Goal: Task Accomplishment & Management: Complete application form

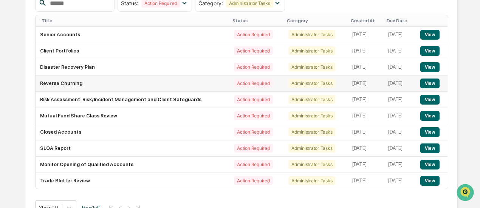
scroll to position [103, 0]
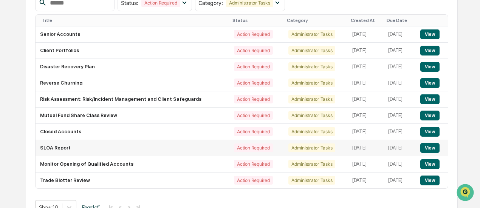
click at [81, 146] on td "SLOA Report" at bounding box center [133, 148] width 194 height 16
click at [56, 148] on td "SLOA Report" at bounding box center [133, 148] width 194 height 16
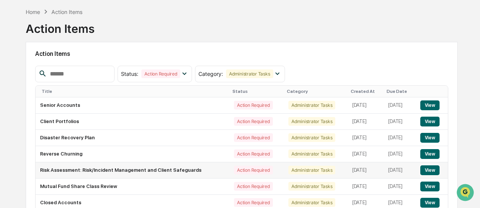
scroll to position [117, 0]
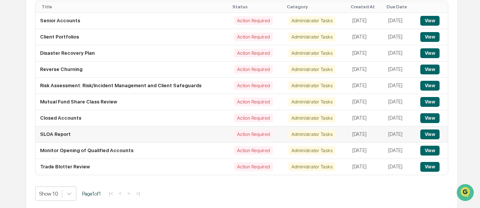
click at [433, 131] on button "View" at bounding box center [430, 135] width 19 height 10
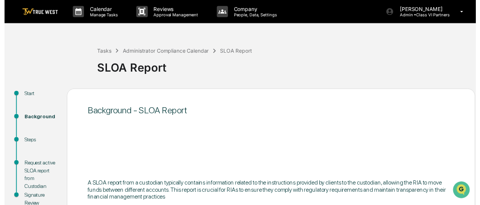
scroll to position [96, 0]
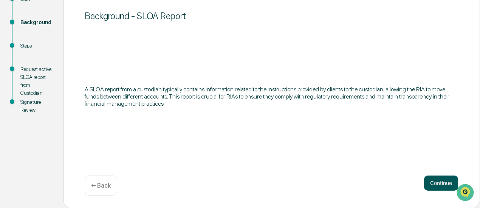
click at [424, 181] on button "Continue" at bounding box center [441, 183] width 34 height 15
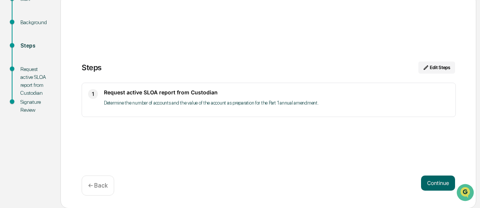
click at [322, 103] on p "Determine the number of accounts and the value of the account as preparation fo…" at bounding box center [277, 103] width 346 height 9
click at [440, 185] on button "Continue" at bounding box center [438, 183] width 34 height 15
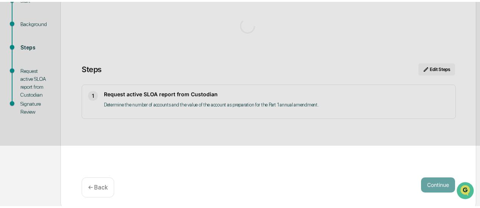
scroll to position [28, 0]
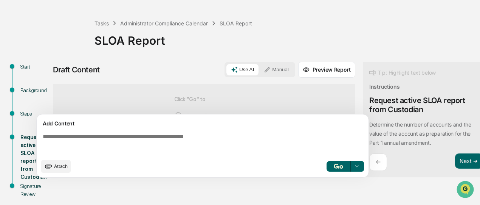
click at [279, 71] on button "Manual" at bounding box center [276, 69] width 34 height 11
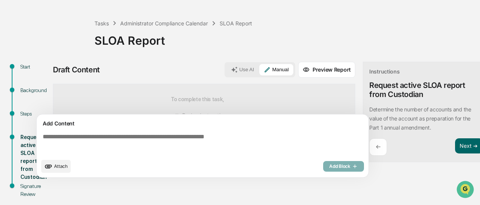
click at [253, 128] on div "Add Content" at bounding box center [202, 123] width 323 height 9
click at [209, 142] on textarea at bounding box center [204, 143] width 329 height 27
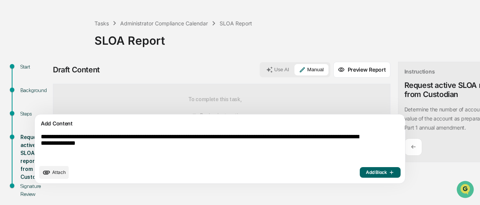
type textarea "**********"
click at [366, 174] on span "Add Block" at bounding box center [380, 172] width 29 height 6
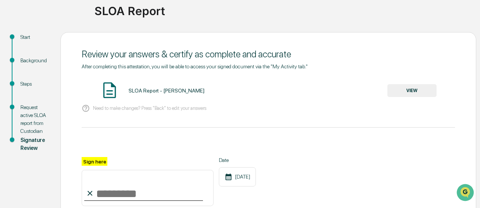
scroll to position [58, 0]
click at [392, 96] on button "VIEW" at bounding box center [412, 90] width 49 height 13
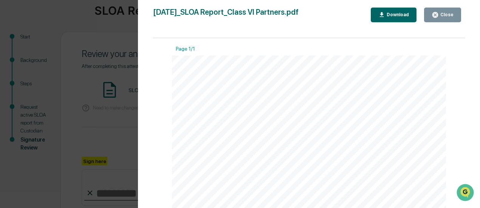
click at [439, 17] on icon "button" at bounding box center [435, 14] width 7 height 7
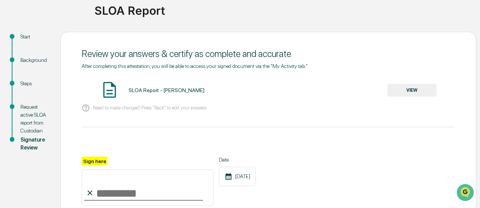
click at [103, 193] on input "Sign here" at bounding box center [148, 188] width 132 height 36
type input "**********"
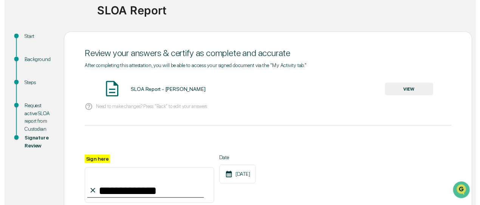
scroll to position [143, 0]
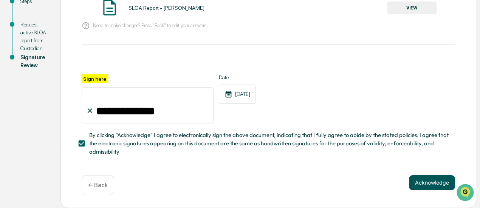
click at [426, 185] on button "Acknowledge" at bounding box center [432, 183] width 46 height 15
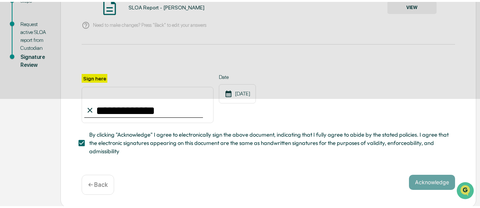
scroll to position [96, 0]
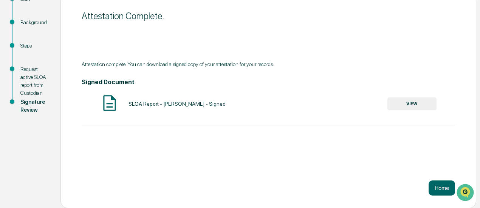
drag, startPoint x: 442, startPoint y: 185, endPoint x: 190, endPoint y: 158, distance: 253.7
click at [190, 158] on div "Attestation Complete. Attestation complete. You can download a signed copy of y…" at bounding box center [269, 101] width 416 height 215
click at [437, 190] on button "Home" at bounding box center [442, 188] width 26 height 15
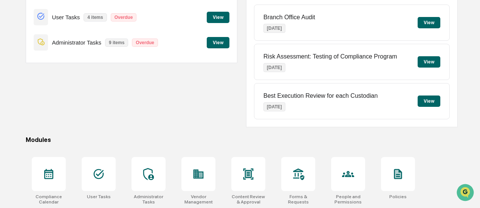
scroll to position [46, 0]
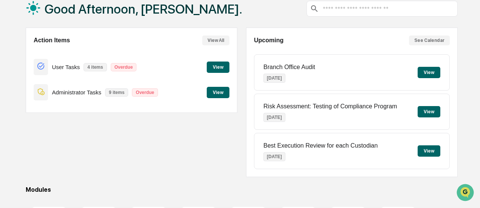
click at [225, 91] on button "View" at bounding box center [218, 92] width 23 height 11
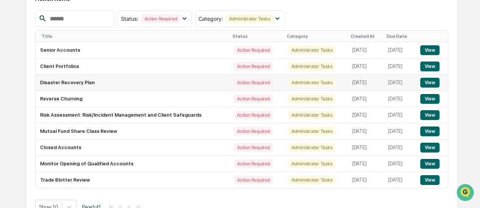
scroll to position [87, 0]
click at [430, 146] on button "View" at bounding box center [430, 148] width 19 height 10
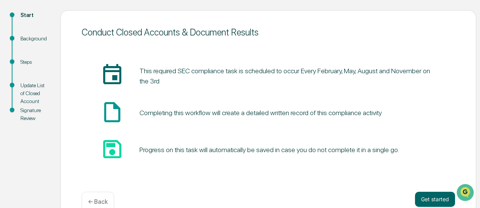
scroll to position [80, 0]
click at [433, 198] on button "Get started" at bounding box center [435, 199] width 40 height 15
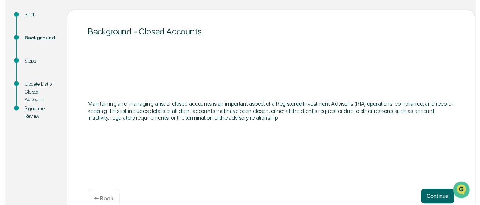
scroll to position [96, 0]
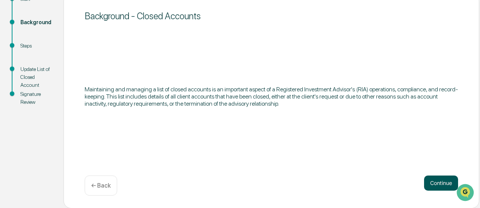
click at [431, 179] on button "Continue" at bounding box center [441, 183] width 34 height 15
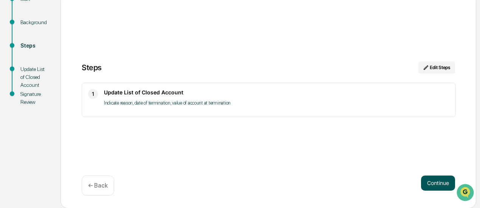
click at [447, 179] on button "Continue" at bounding box center [438, 183] width 34 height 15
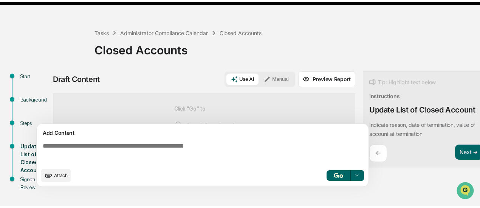
scroll to position [12, 0]
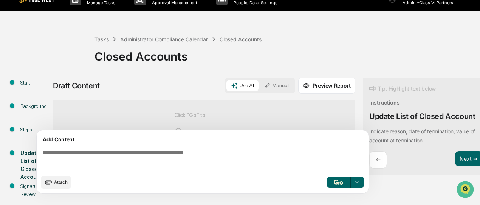
click at [283, 87] on button "Manual" at bounding box center [276, 85] width 34 height 11
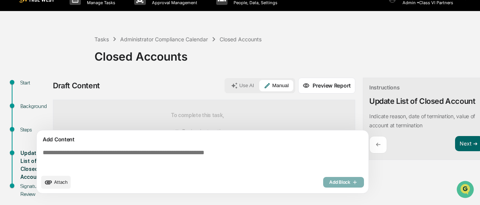
click at [221, 149] on div "Add Content Attach Add Block" at bounding box center [203, 161] width 332 height 63
click at [214, 158] on textarea at bounding box center [204, 159] width 329 height 27
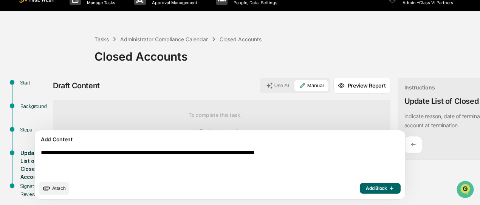
type textarea "**********"
click at [360, 193] on button "Add Block" at bounding box center [380, 188] width 41 height 11
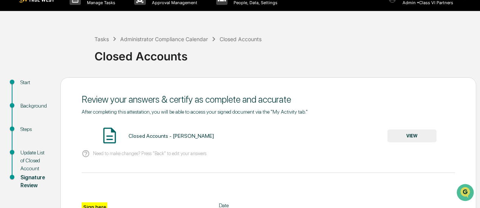
click at [413, 140] on button "VIEW" at bounding box center [412, 136] width 49 height 13
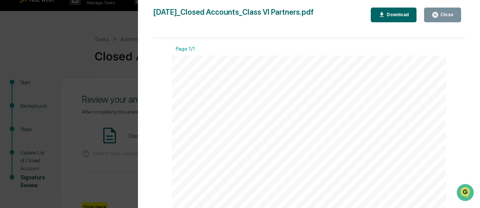
click at [444, 16] on div "Close" at bounding box center [446, 14] width 15 height 5
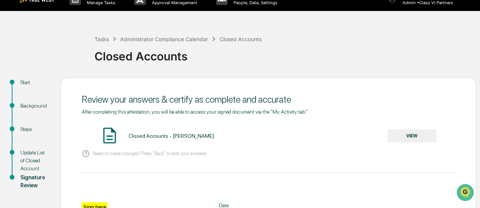
scroll to position [89, 0]
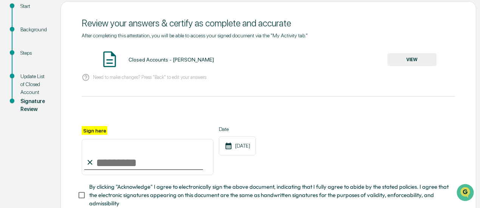
click at [111, 167] on input "Sign here" at bounding box center [148, 157] width 132 height 36
type input "**********"
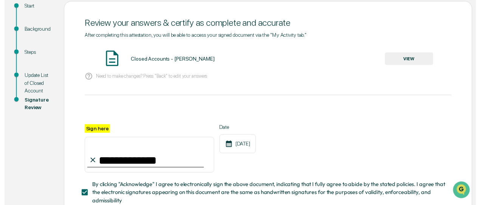
scroll to position [143, 0]
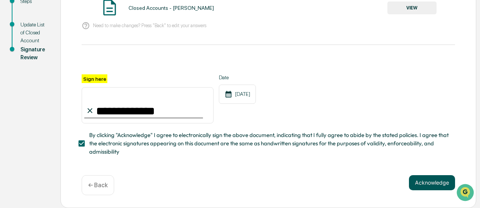
click at [432, 179] on button "Acknowledge" at bounding box center [432, 183] width 46 height 15
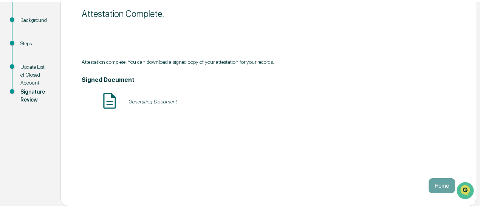
scroll to position [96, 0]
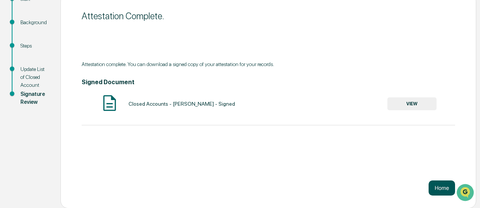
click at [437, 183] on button "Home" at bounding box center [442, 188] width 26 height 15
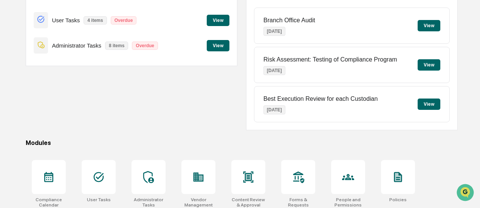
scroll to position [96, 0]
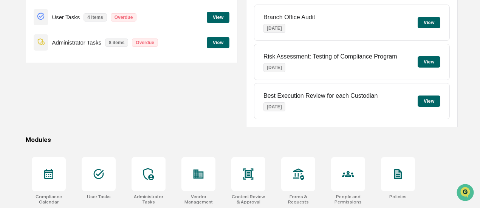
click at [214, 44] on button "View" at bounding box center [218, 42] width 23 height 11
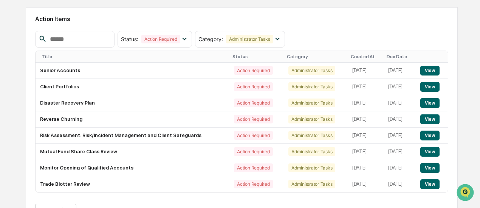
scroll to position [84, 0]
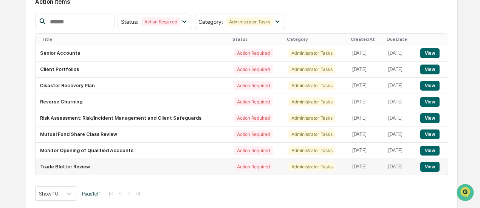
click at [430, 162] on button "View" at bounding box center [430, 167] width 19 height 10
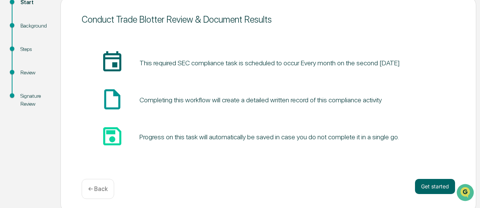
scroll to position [96, 0]
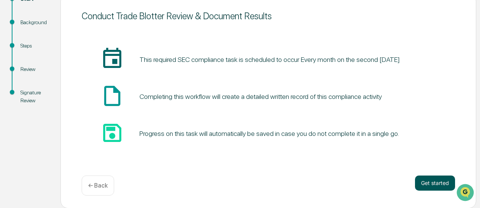
click at [422, 181] on button "Get started" at bounding box center [435, 183] width 40 height 15
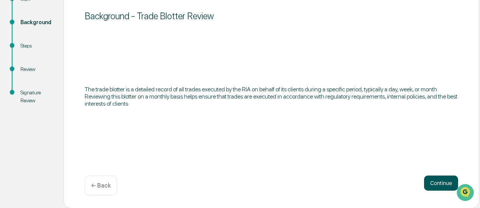
click at [434, 185] on button "Continue" at bounding box center [441, 183] width 34 height 15
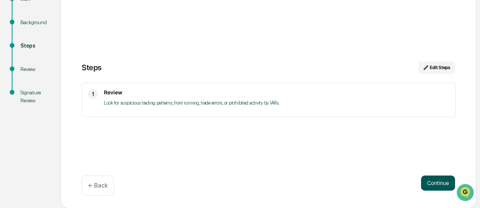
click at [427, 181] on button "Continue" at bounding box center [438, 183] width 34 height 15
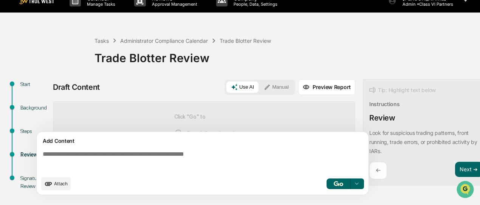
click at [278, 90] on button "Manual" at bounding box center [276, 86] width 34 height 11
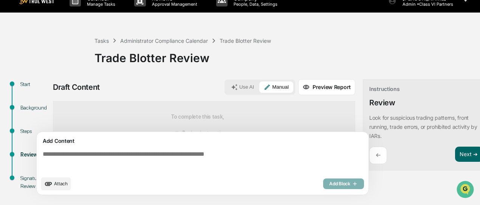
click at [268, 145] on div "Add Content" at bounding box center [202, 140] width 323 height 9
click at [249, 158] on textarea at bounding box center [204, 161] width 329 height 27
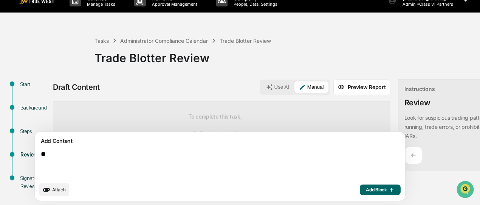
type textarea "*"
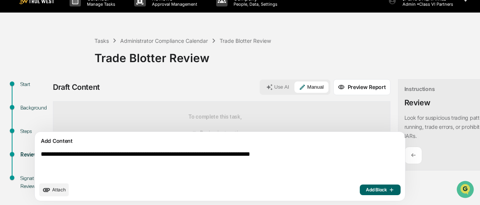
type textarea "**********"
click at [366, 193] on span "Add Block" at bounding box center [380, 189] width 29 height 6
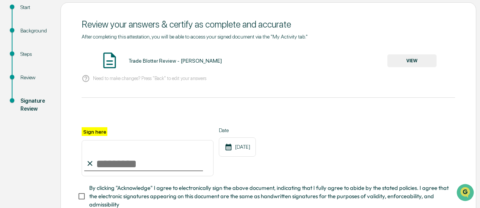
scroll to position [90, 0]
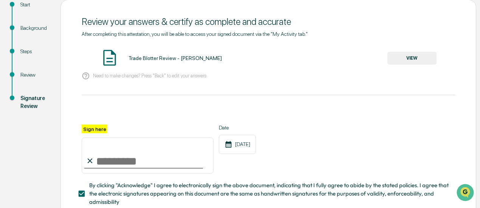
click at [103, 169] on div at bounding box center [143, 168] width 119 height 1
click at [105, 165] on input "Sign here" at bounding box center [148, 156] width 132 height 36
type input "**********"
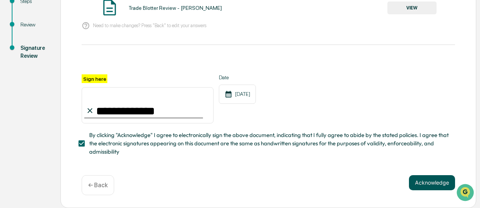
click at [441, 183] on button "Acknowledge" at bounding box center [432, 183] width 46 height 15
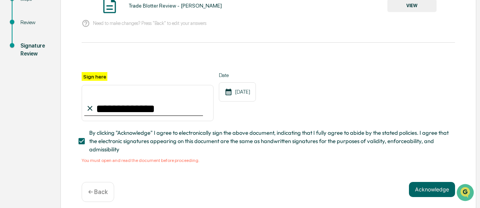
click at [409, 3] on button "VIEW" at bounding box center [412, 5] width 49 height 13
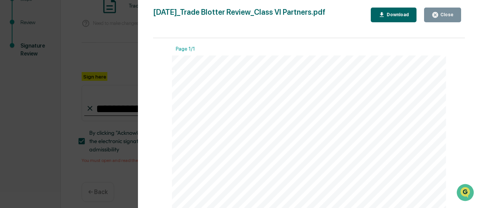
click at [443, 15] on div "Close" at bounding box center [446, 14] width 15 height 5
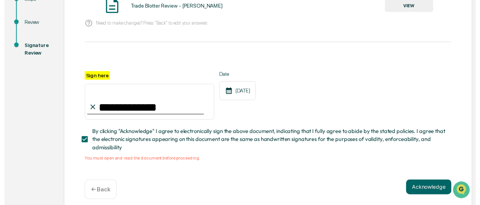
scroll to position [143, 0]
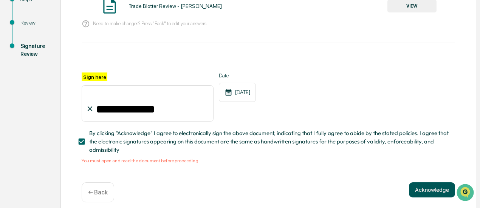
click at [431, 192] on button "Acknowledge" at bounding box center [432, 190] width 46 height 15
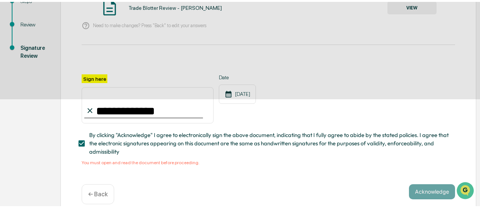
scroll to position [96, 0]
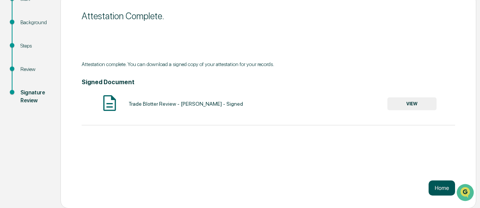
click at [435, 186] on button "Home" at bounding box center [442, 188] width 26 height 15
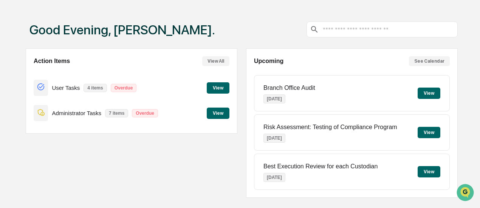
scroll to position [25, 0]
click at [223, 115] on button "View" at bounding box center [218, 113] width 23 height 11
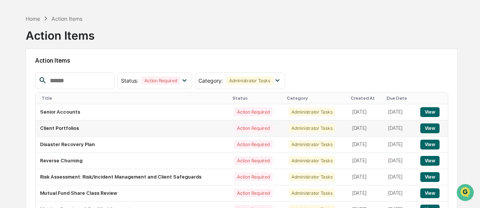
scroll to position [68, 0]
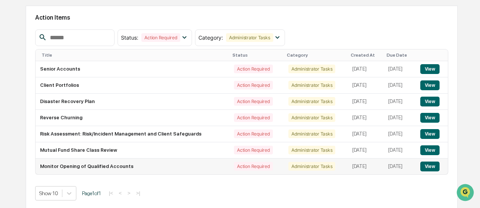
click at [429, 168] on button "View" at bounding box center [430, 167] width 19 height 10
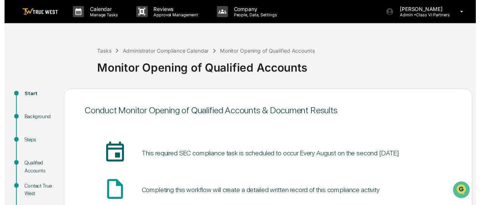
scroll to position [96, 0]
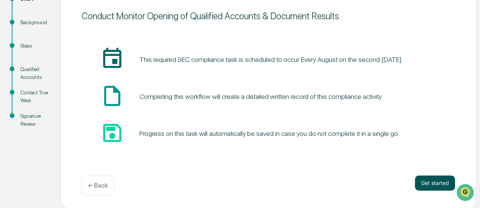
click at [434, 185] on button "Get started" at bounding box center [435, 183] width 40 height 15
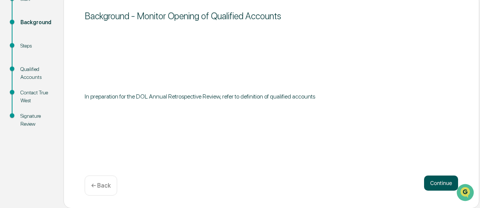
click at [427, 182] on button "Continue" at bounding box center [441, 183] width 34 height 15
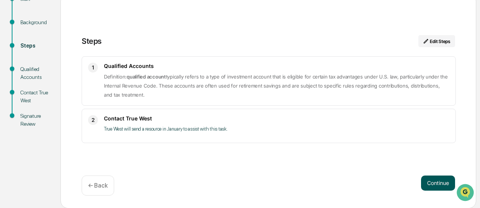
click at [432, 180] on button "Continue" at bounding box center [438, 183] width 34 height 15
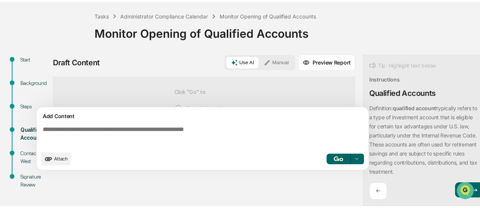
scroll to position [0, 0]
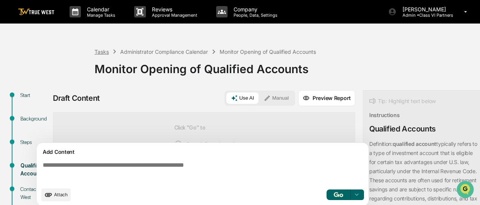
click at [100, 48] on div "Tasks" at bounding box center [102, 51] width 14 height 6
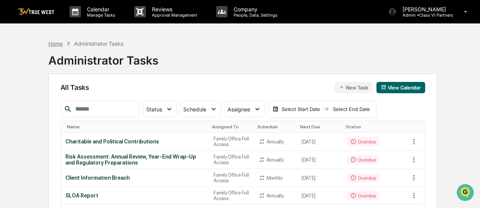
click at [57, 44] on div "Home" at bounding box center [55, 43] width 14 height 6
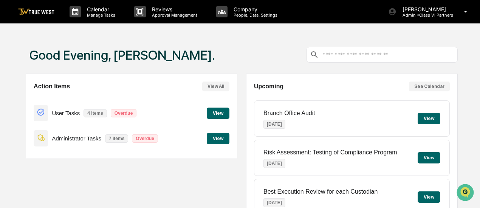
click at [216, 135] on button "View" at bounding box center [218, 138] width 23 height 11
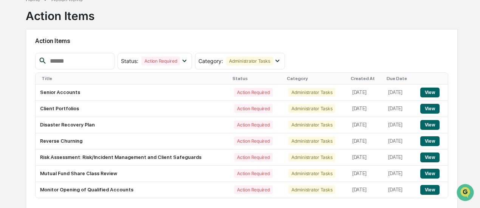
scroll to position [68, 0]
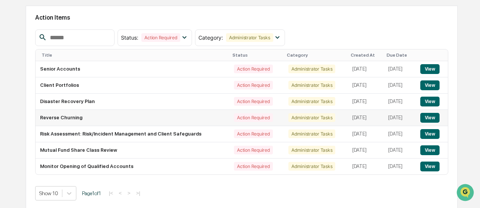
click at [436, 117] on button "View" at bounding box center [430, 118] width 19 height 10
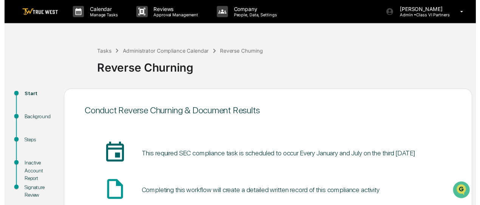
scroll to position [96, 0]
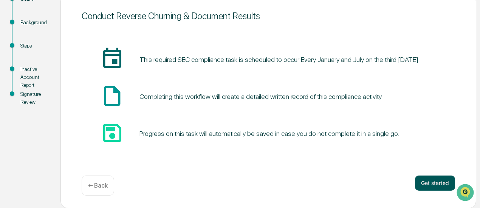
click at [424, 184] on button "Get started" at bounding box center [435, 183] width 40 height 15
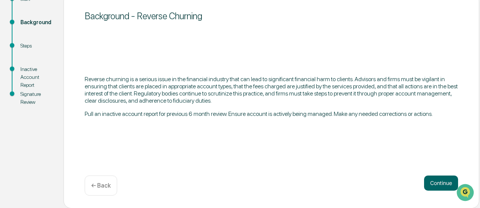
click at [424, 184] on button "Continue" at bounding box center [441, 183] width 34 height 15
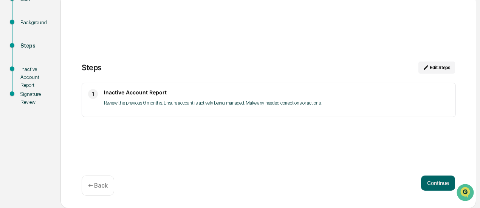
click at [317, 105] on p "Review the previous 6 months. Ensure account is actively being managed. Make an…" at bounding box center [277, 103] width 346 height 9
click at [426, 186] on button "Continue" at bounding box center [438, 183] width 34 height 15
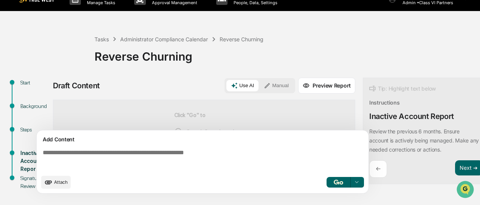
scroll to position [12, 0]
click at [279, 87] on button "Manual" at bounding box center [276, 85] width 34 height 11
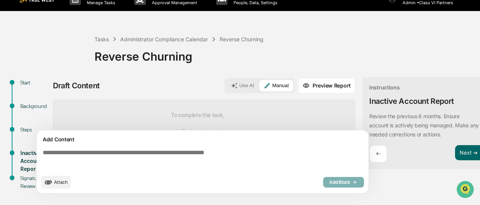
click at [63, 185] on span "Attach" at bounding box center [61, 182] width 14 height 6
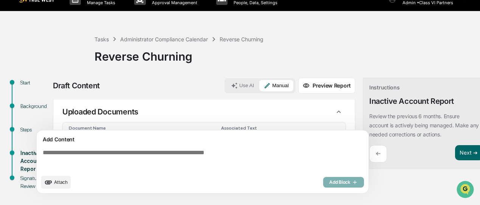
click at [262, 155] on textarea at bounding box center [204, 159] width 329 height 27
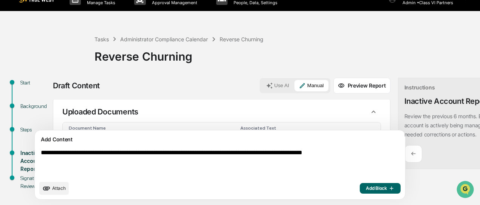
type textarea "**********"
click at [366, 191] on span "Add Block" at bounding box center [380, 188] width 29 height 6
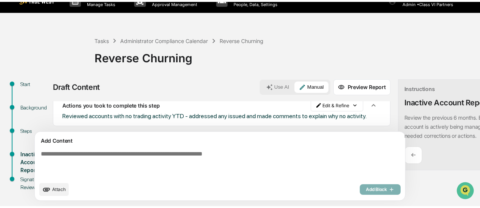
scroll to position [76, 0]
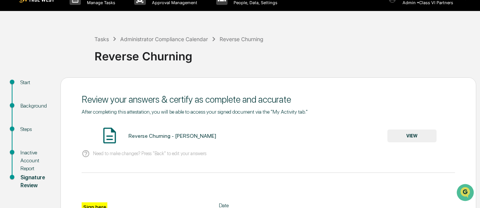
scroll to position [64, 0]
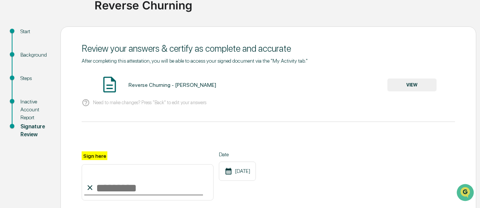
click at [403, 80] on button "VIEW" at bounding box center [412, 85] width 49 height 13
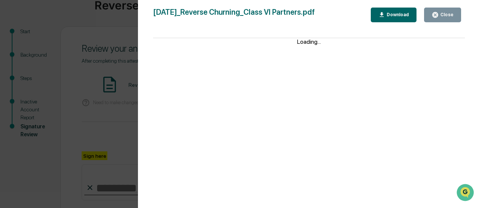
click at [446, 17] on div "Close" at bounding box center [446, 14] width 15 height 5
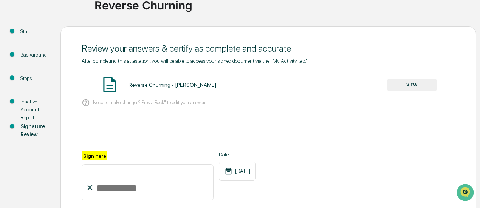
click at [98, 192] on input "Sign here" at bounding box center [148, 183] width 132 height 36
type input "**********"
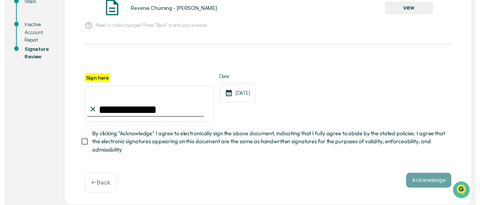
scroll to position [143, 0]
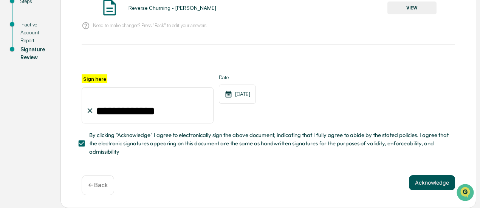
click at [439, 183] on button "Acknowledge" at bounding box center [432, 183] width 46 height 15
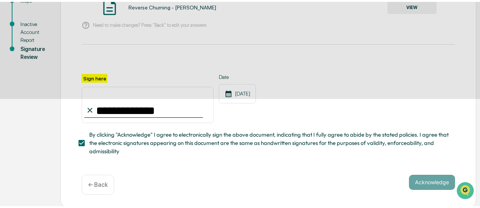
scroll to position [96, 0]
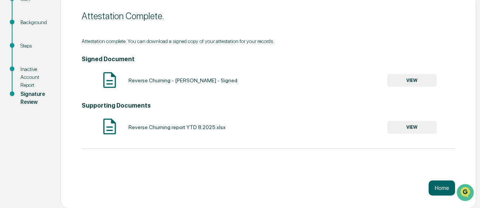
click at [439, 183] on button "Home" at bounding box center [442, 188] width 26 height 15
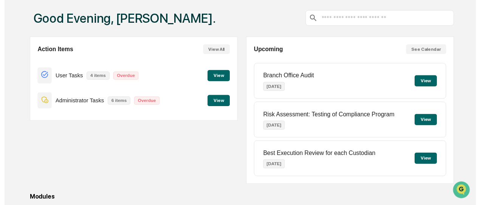
scroll to position [36, 0]
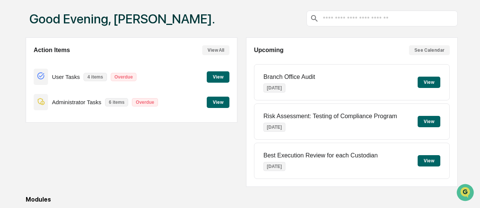
click at [224, 103] on button "View" at bounding box center [218, 102] width 23 height 11
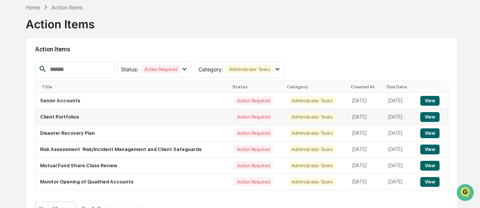
click at [427, 118] on button "View" at bounding box center [430, 117] width 19 height 10
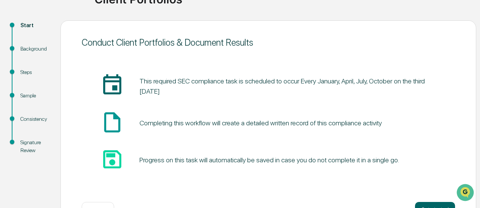
scroll to position [91, 0]
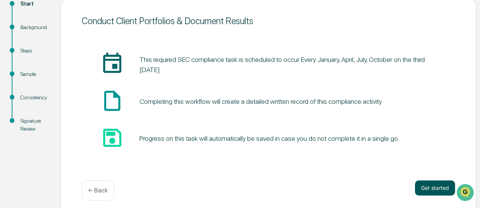
click at [438, 187] on button "Get started" at bounding box center [435, 188] width 40 height 15
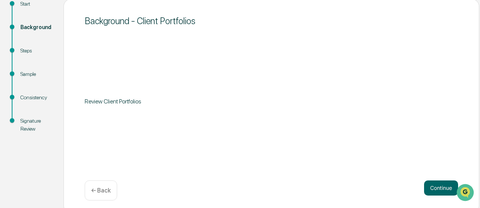
click at [438, 187] on button "Continue" at bounding box center [441, 188] width 34 height 15
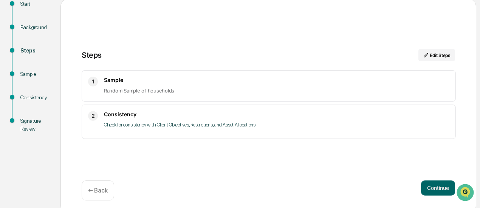
scroll to position [0, 0]
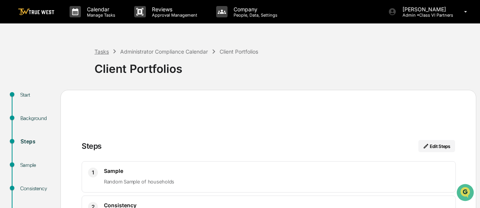
click at [103, 50] on div "Tasks" at bounding box center [102, 51] width 14 height 6
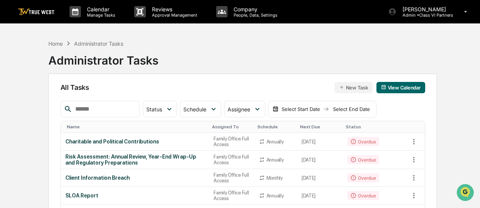
click at [52, 49] on div "Administrator Tasks" at bounding box center [103, 58] width 110 height 20
click at [56, 43] on div "Home" at bounding box center [55, 43] width 14 height 6
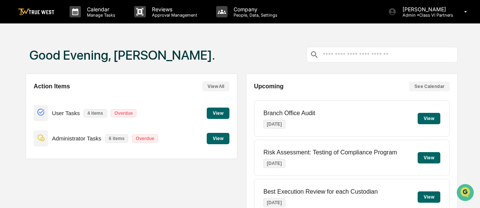
click at [224, 141] on button "View" at bounding box center [218, 138] width 23 height 11
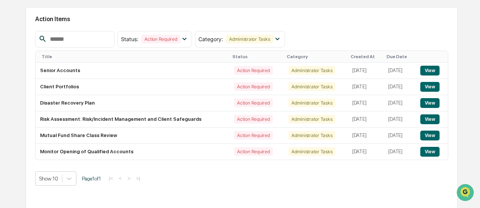
scroll to position [66, 0]
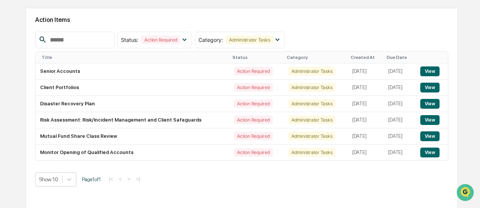
click at [230, 141] on td "Action Required" at bounding box center [257, 137] width 54 height 16
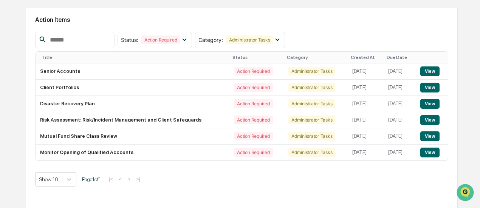
click at [230, 141] on td "Action Required" at bounding box center [257, 137] width 54 height 16
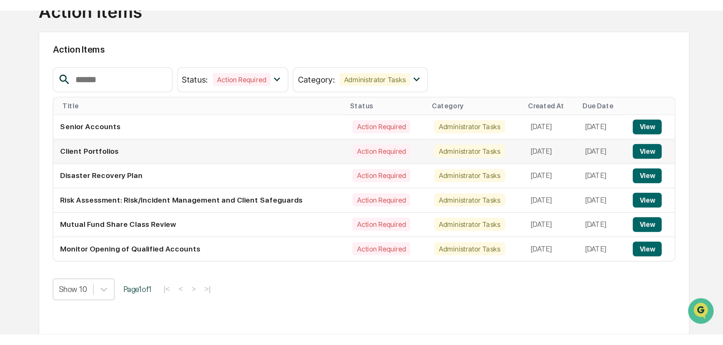
scroll to position [36, 0]
